Goal: Navigation & Orientation: Understand site structure

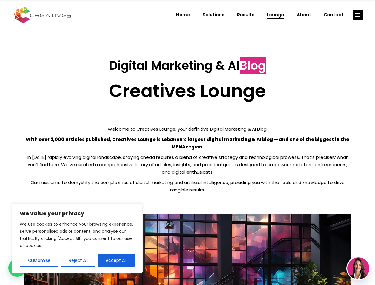
click at [187, 142] on p "With over 2,000 articles published, Creatives Lounge is Lebanon’s largest digit…" at bounding box center [187, 143] width 326 height 15
click at [39, 260] on button "Customise" at bounding box center [39, 260] width 39 height 13
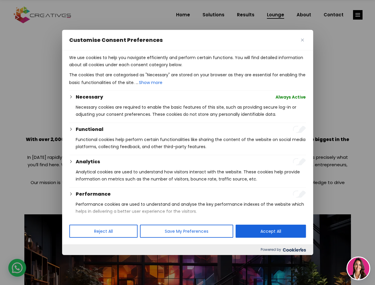
click at [78, 260] on div at bounding box center [187, 142] width 375 height 285
click at [116, 68] on p "We use cookies to help you navigate efficiently and perform certain functions. …" at bounding box center [187, 61] width 236 height 14
click at [358, 15] on div at bounding box center [187, 142] width 375 height 285
click at [358, 268] on img at bounding box center [358, 268] width 22 height 22
